Goal: Task Accomplishment & Management: Use online tool/utility

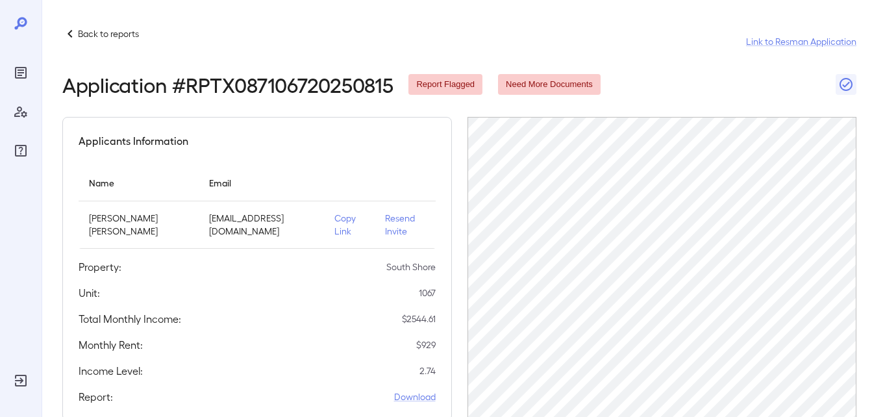
click at [91, 34] on p "Back to reports" at bounding box center [108, 33] width 61 height 13
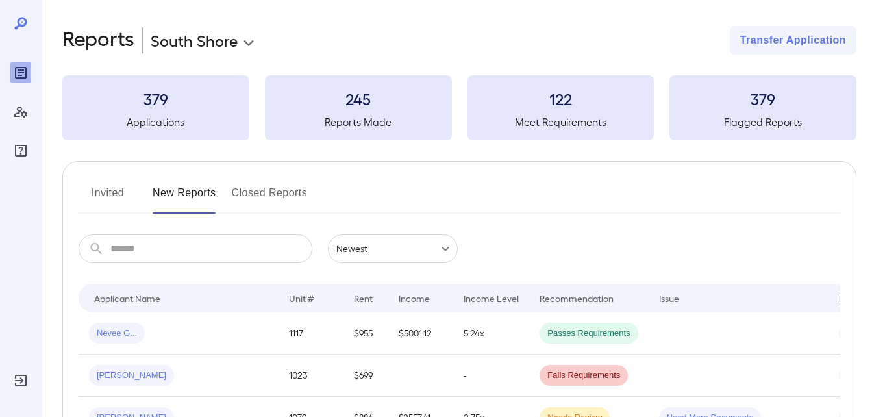
click at [99, 199] on button "Invited" at bounding box center [108, 197] width 58 height 31
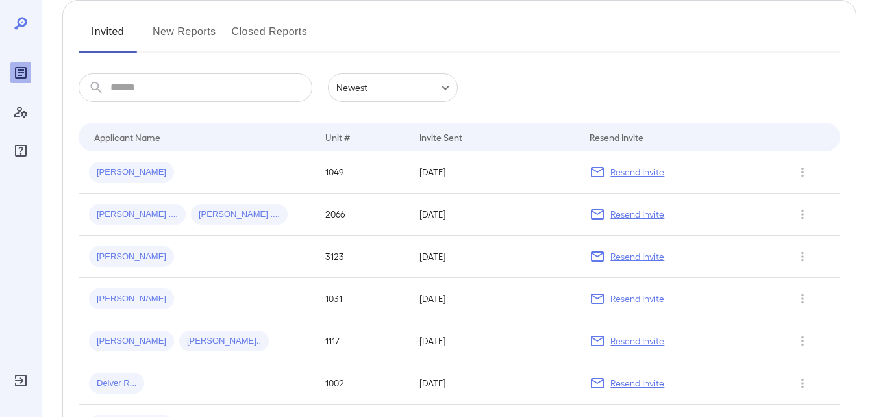
scroll to position [138, 0]
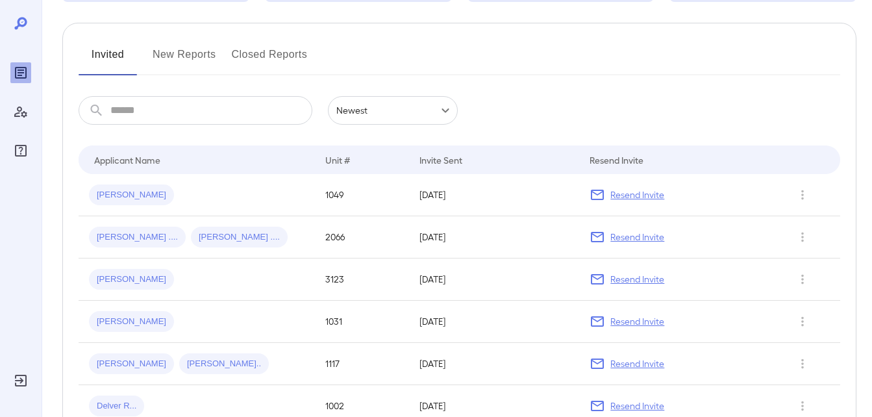
click at [202, 51] on button "New Reports" at bounding box center [184, 59] width 64 height 31
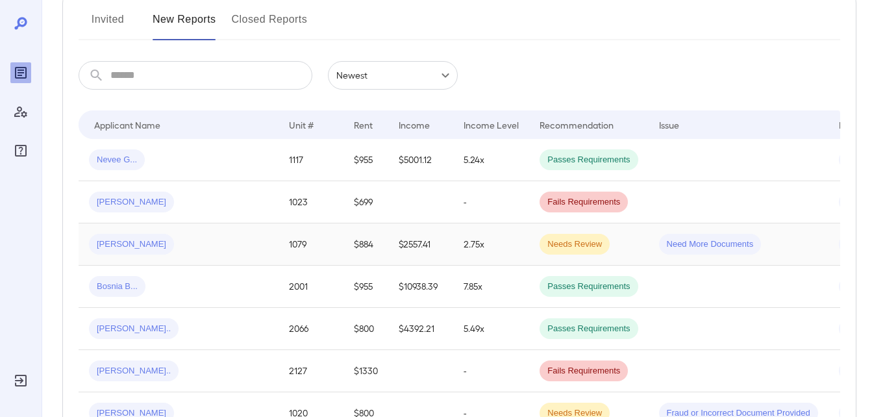
scroll to position [195, 0]
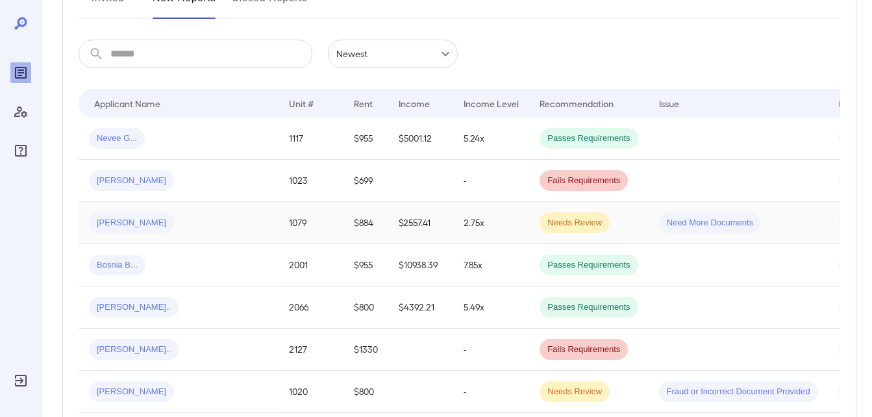
click at [110, 222] on span "[PERSON_NAME]" at bounding box center [131, 223] width 85 height 12
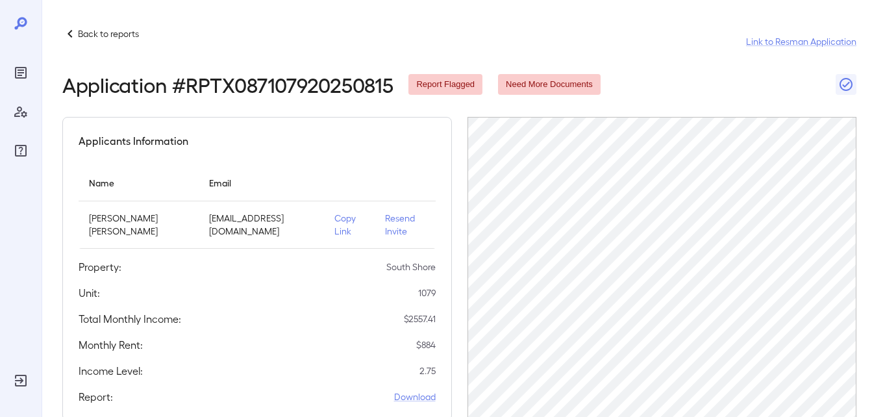
click at [334, 226] on p "Copy Link" at bounding box center [348, 225] width 29 height 26
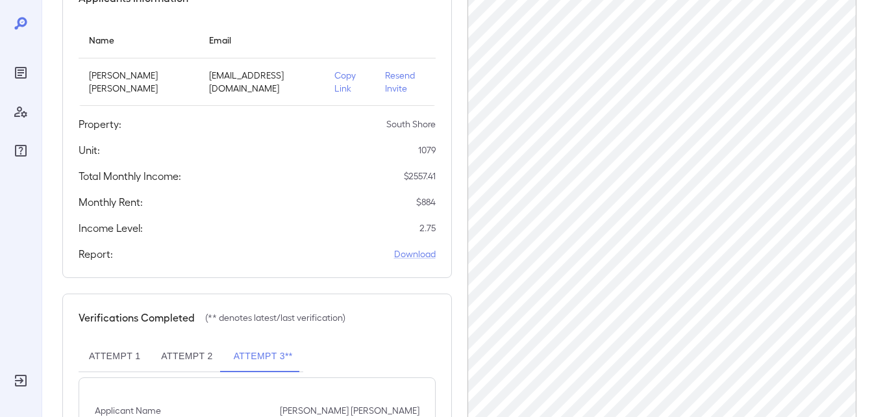
scroll to position [65, 0]
